Goal: Transaction & Acquisition: Purchase product/service

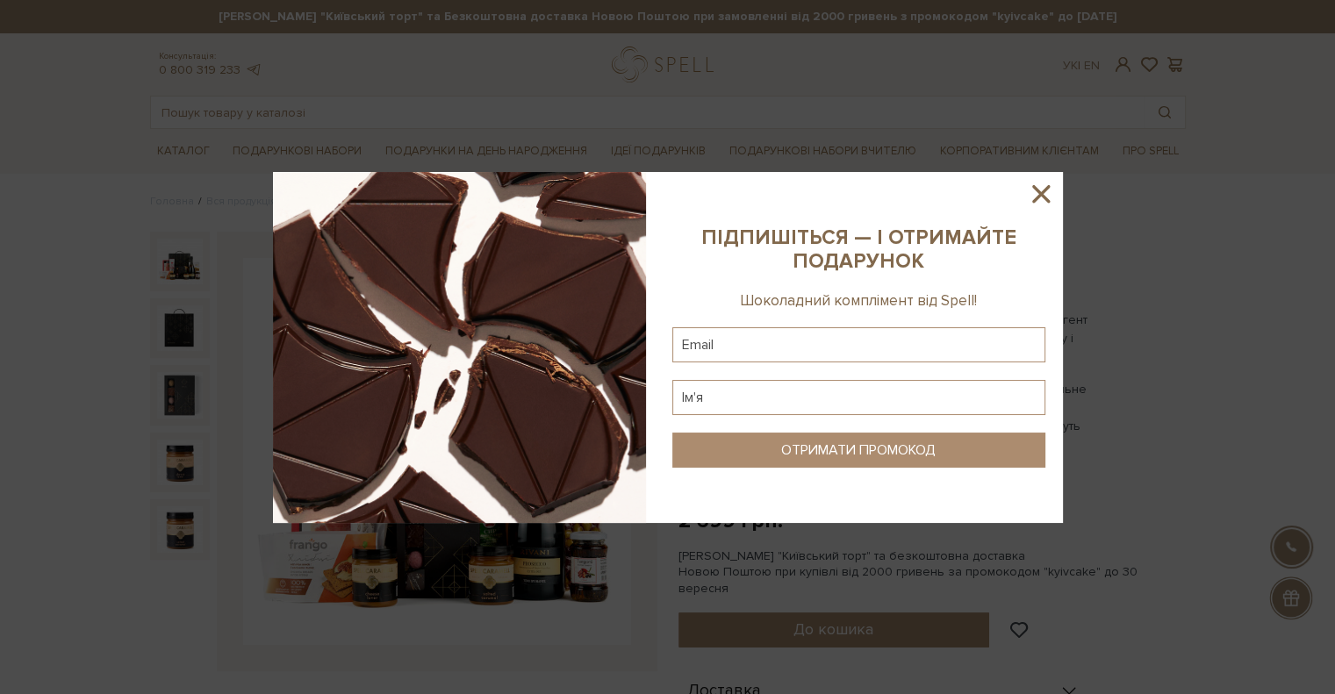
click at [1040, 188] on icon at bounding box center [1041, 194] width 30 height 30
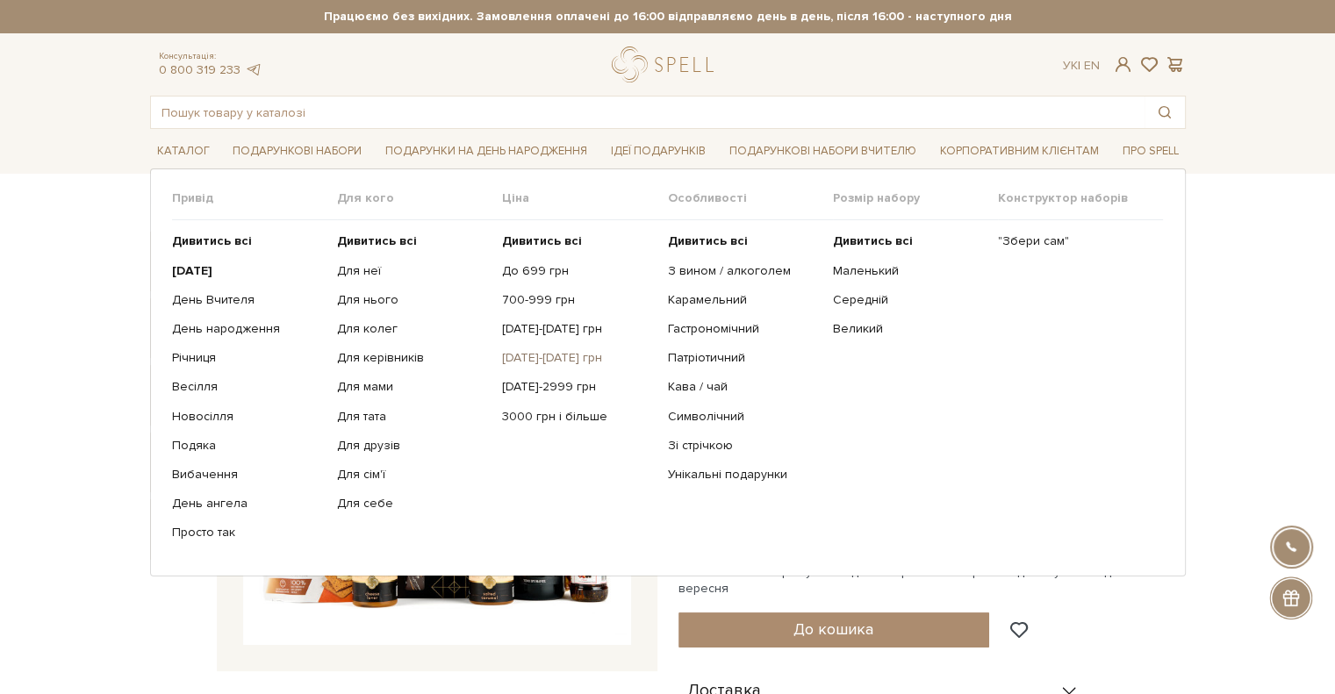
click at [553, 355] on link "[DATE]-[DATE] грн" at bounding box center [578, 358] width 152 height 16
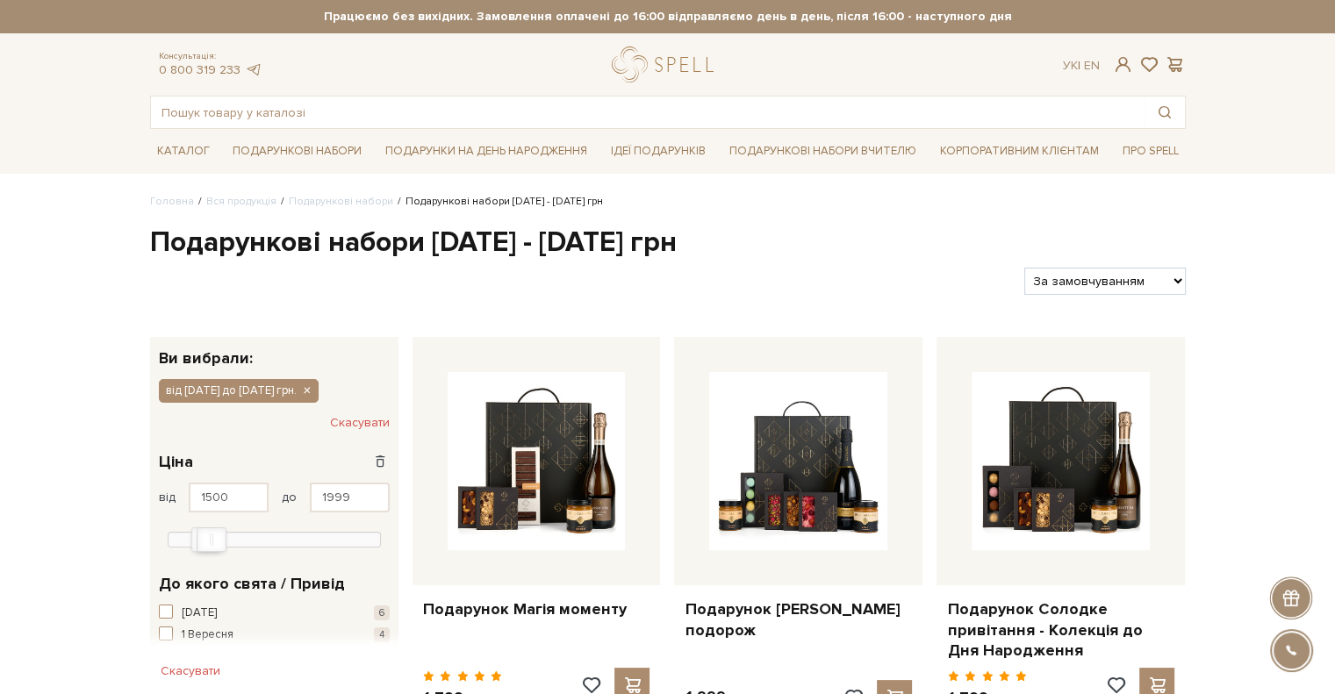
click at [1046, 289] on select "За замовчуванням За Ціною (зростання) За Ціною (зменшення) Новинки За популярні…" at bounding box center [1104, 281] width 161 height 27
select select "https://spellchocolate.com/our-productions/podarunkovi-box/1500-1999?sort=p.pri…"
click at [1024, 268] on select "За замовчуванням За Ціною (зростання) За Ціною (зменшення) Новинки За популярні…" at bounding box center [1104, 281] width 161 height 27
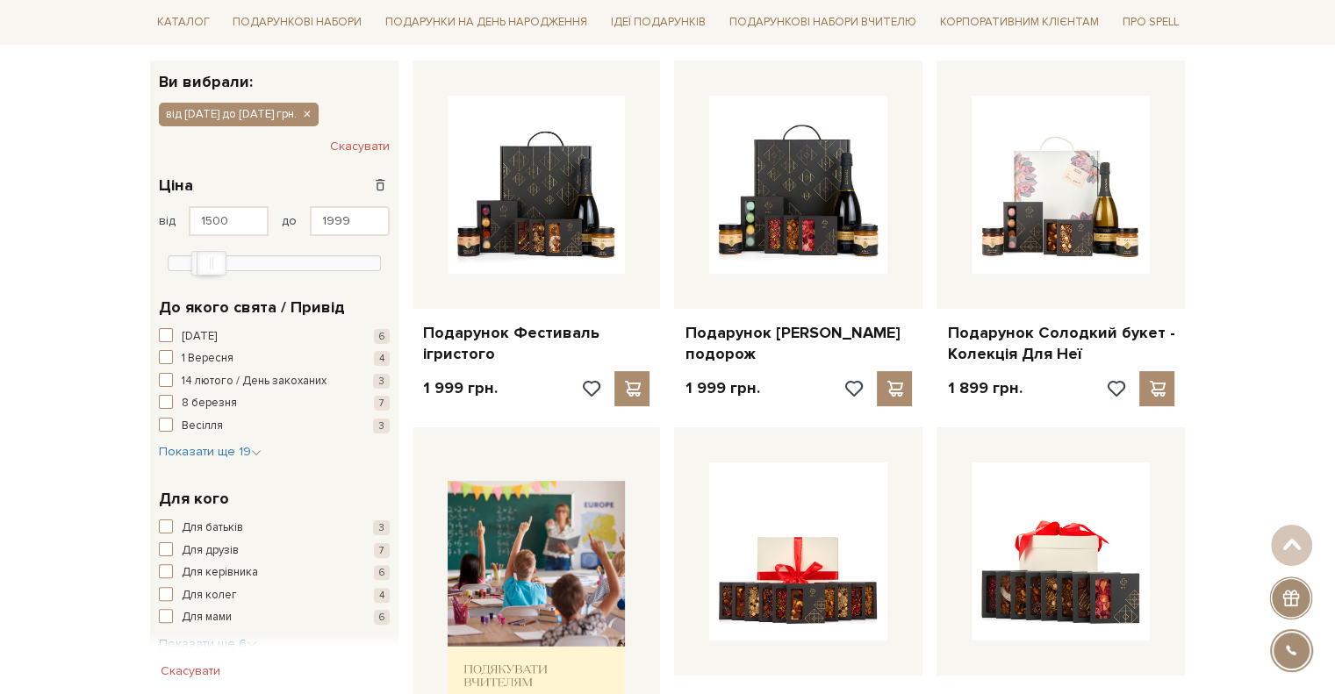
scroll to position [176, 0]
